Goal: Task Accomplishment & Management: Manage account settings

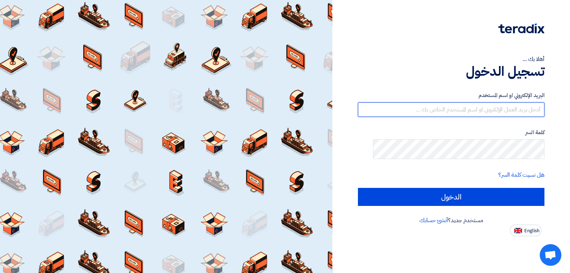
click at [515, 117] on input "text" at bounding box center [451, 109] width 187 height 14
type input "[EMAIL_ADDRESS][DOMAIN_NAME]"
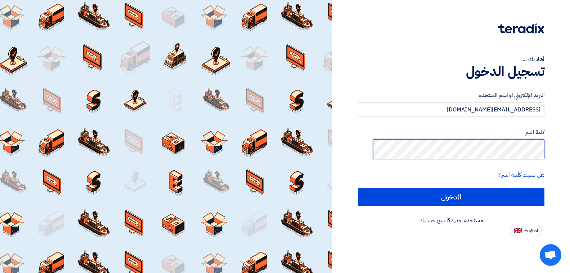
click at [358, 188] on input "الدخول" at bounding box center [451, 197] width 187 height 18
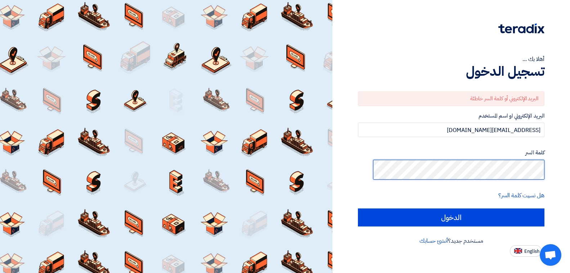
click at [358, 208] on input "الدخول" at bounding box center [451, 217] width 187 height 18
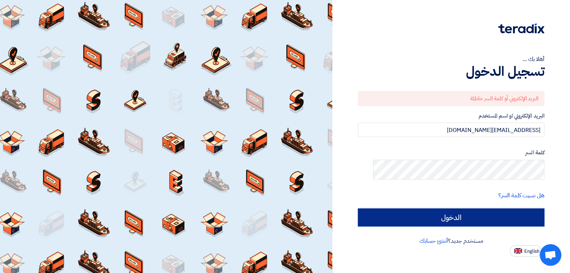
click at [438, 219] on input "الدخول" at bounding box center [451, 217] width 187 height 18
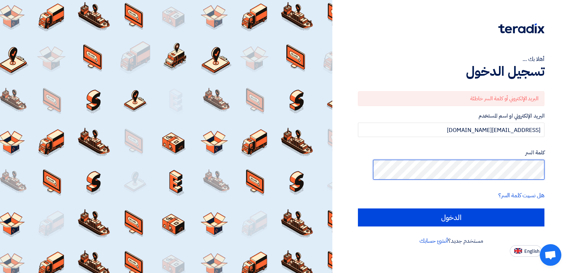
click at [358, 208] on input "الدخول" at bounding box center [451, 217] width 187 height 18
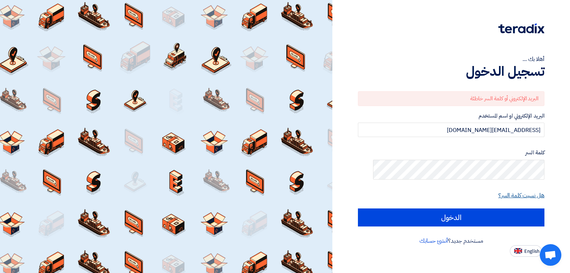
click at [510, 191] on link "هل نسيت كلمة السر؟" at bounding box center [522, 195] width 46 height 9
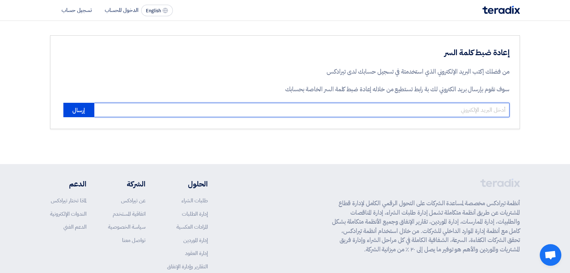
click at [464, 117] on input "email" at bounding box center [302, 110] width 416 height 14
type input "[EMAIL_ADDRESS][DOMAIN_NAME]"
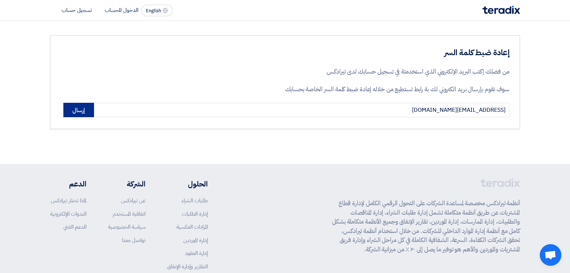
click at [63, 117] on button "إرسال" at bounding box center [78, 110] width 31 height 14
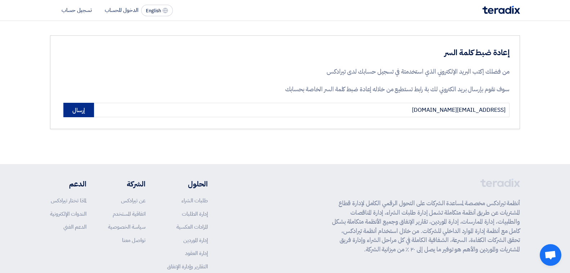
click at [63, 117] on button "إرسال" at bounding box center [78, 110] width 31 height 14
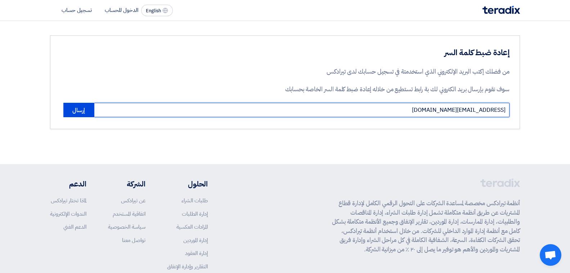
click at [436, 117] on input "[EMAIL_ADDRESS][DOMAIN_NAME]" at bounding box center [302, 110] width 416 height 14
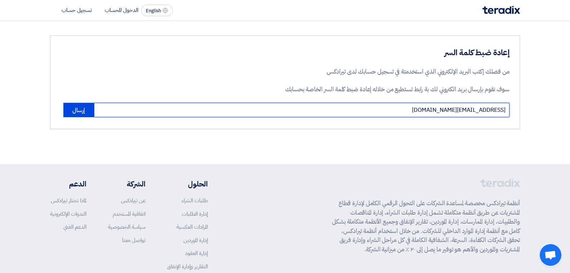
click at [436, 117] on input "[EMAIL_ADDRESS][DOMAIN_NAME]" at bounding box center [302, 110] width 416 height 14
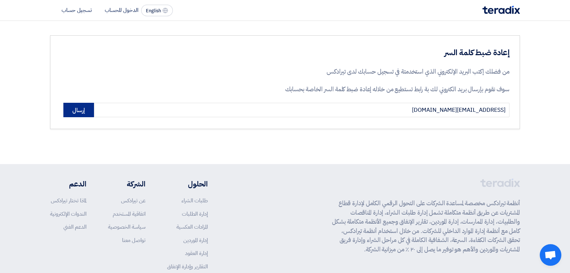
click at [63, 117] on button "إرسال" at bounding box center [78, 110] width 31 height 14
